Goal: Information Seeking & Learning: Check status

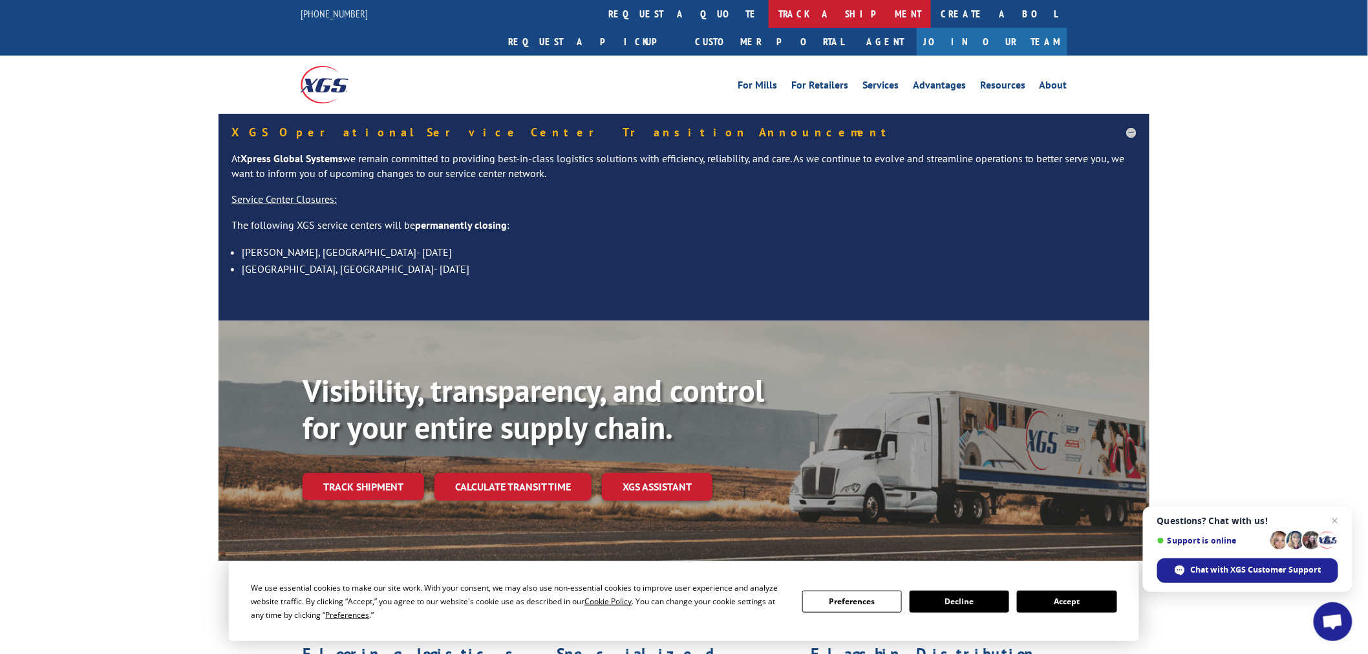
click at [769, 8] on link "track a shipment" at bounding box center [850, 14] width 162 height 28
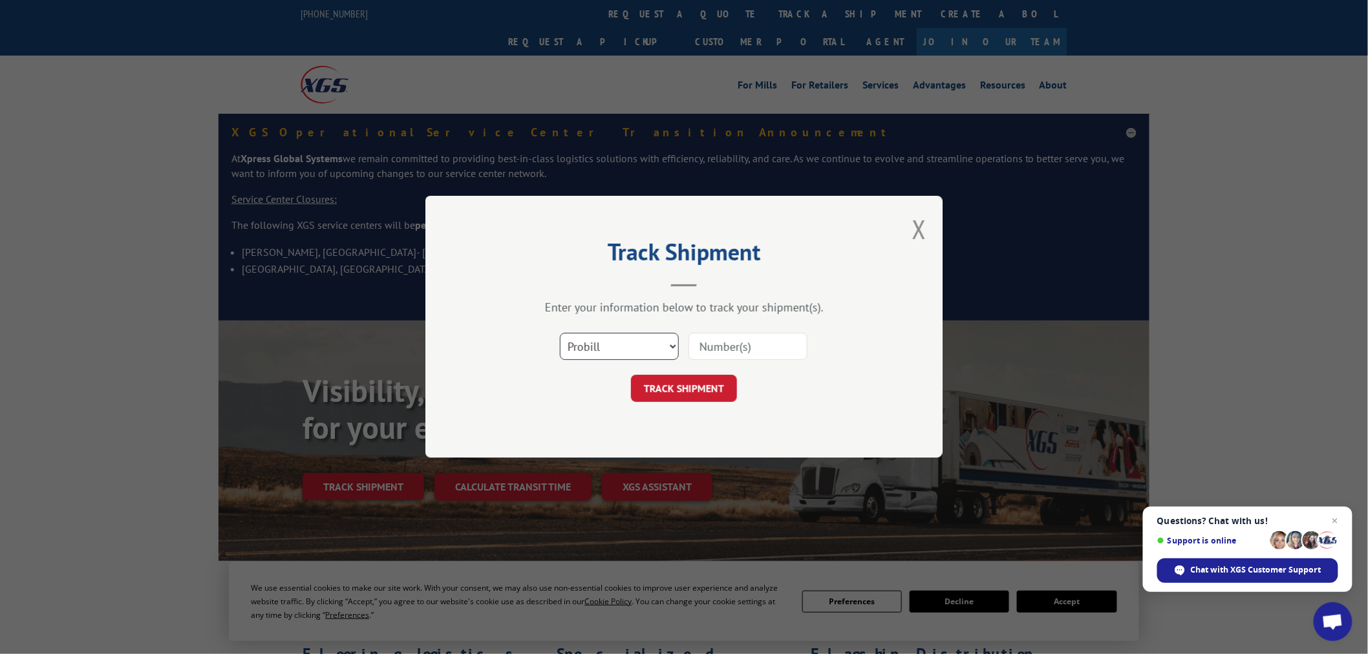
click at [615, 345] on select "Select category... Probill BOL PO" at bounding box center [619, 347] width 119 height 27
select select "po"
click at [560, 334] on select "Select category... Probill BOL PO" at bounding box center [619, 347] width 119 height 27
click at [741, 353] on input at bounding box center [747, 347] width 119 height 27
paste input "15528974"
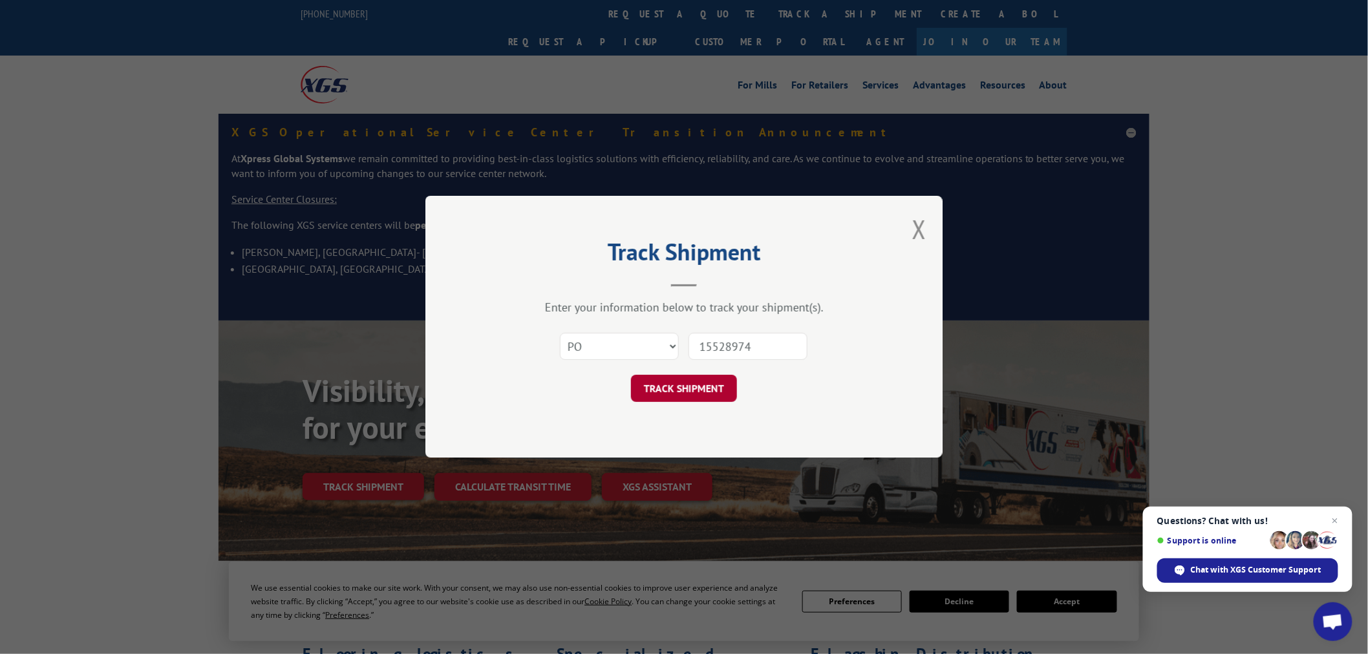
type input "15528974"
click at [688, 395] on button "TRACK SHIPMENT" at bounding box center [684, 389] width 106 height 27
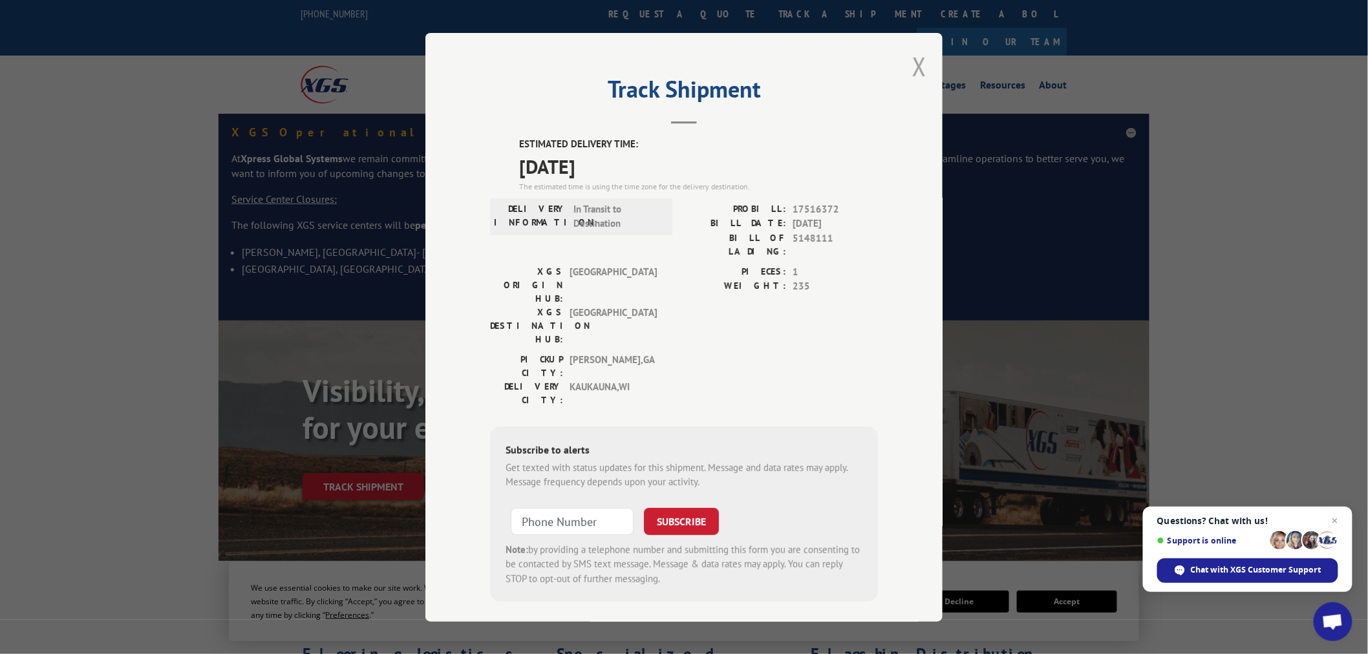
click at [917, 72] on button "Close modal" at bounding box center [919, 66] width 14 height 34
